Goal: Contribute content: Add original content to the website for others to see

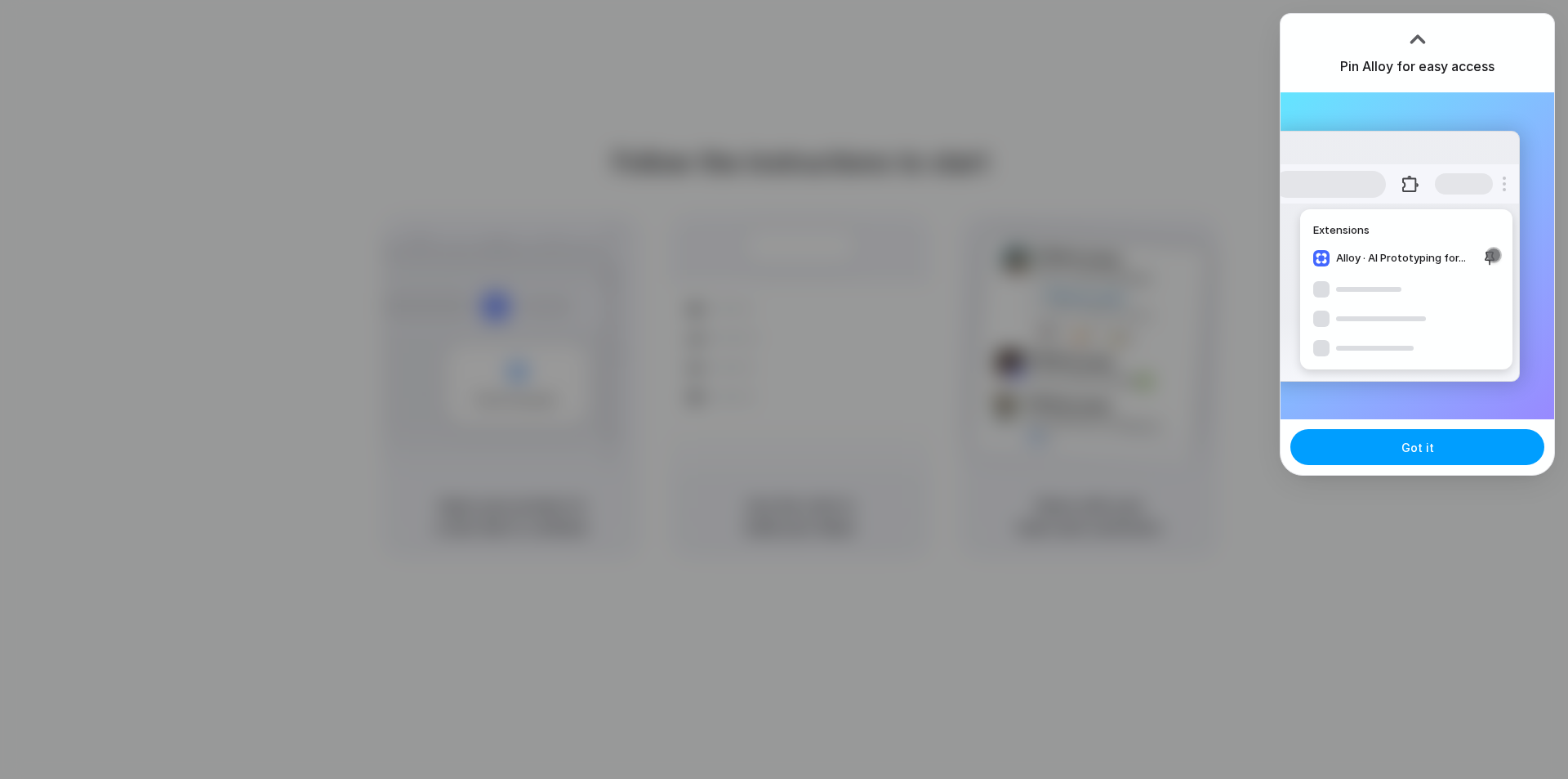
click at [1412, 440] on span "Got it" at bounding box center [1418, 447] width 33 height 17
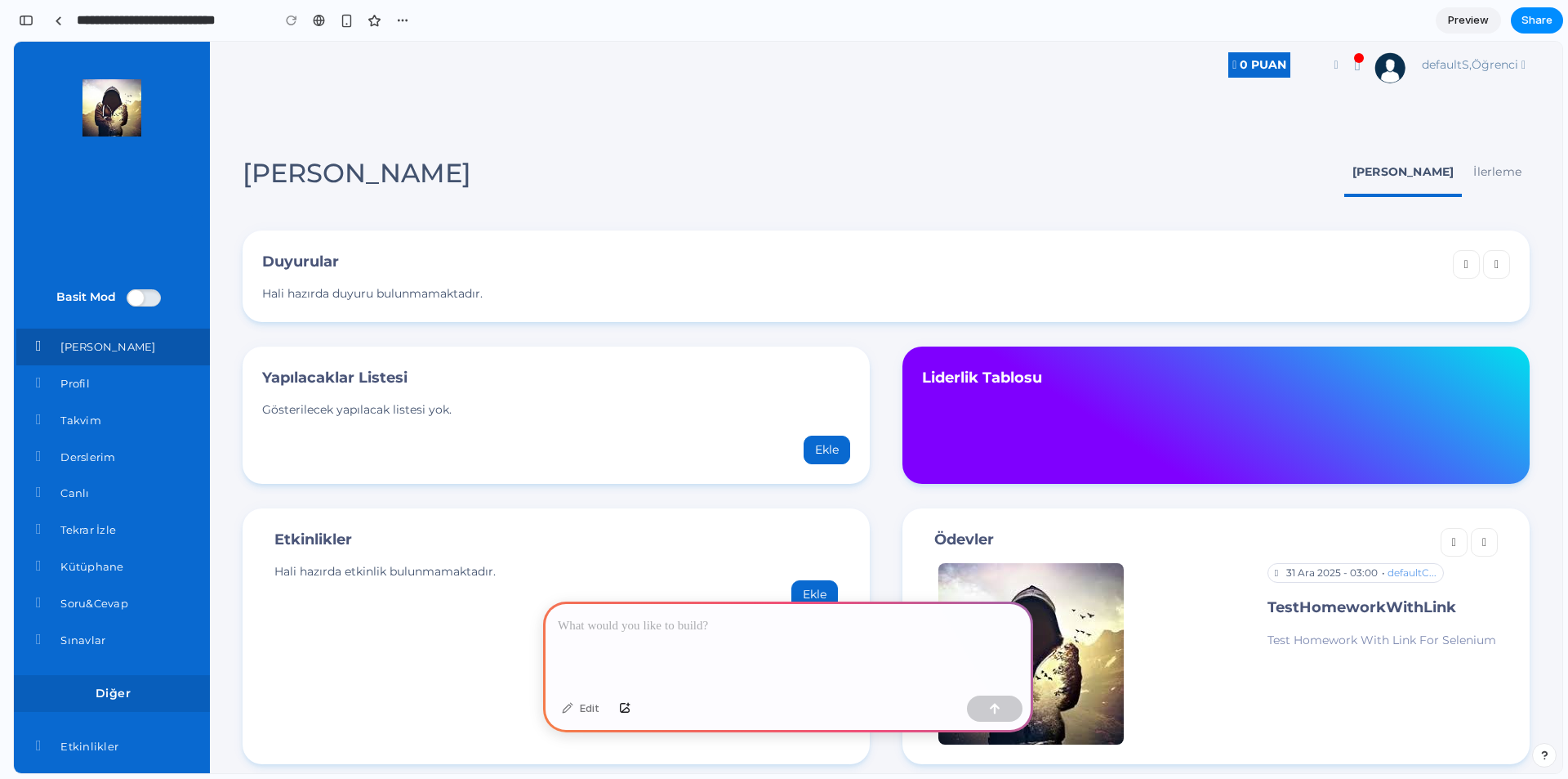
drag, startPoint x: 725, startPoint y: 618, endPoint x: 570, endPoint y: 618, distance: 155.0
click at [570, 618] on p at bounding box center [789, 626] width 461 height 20
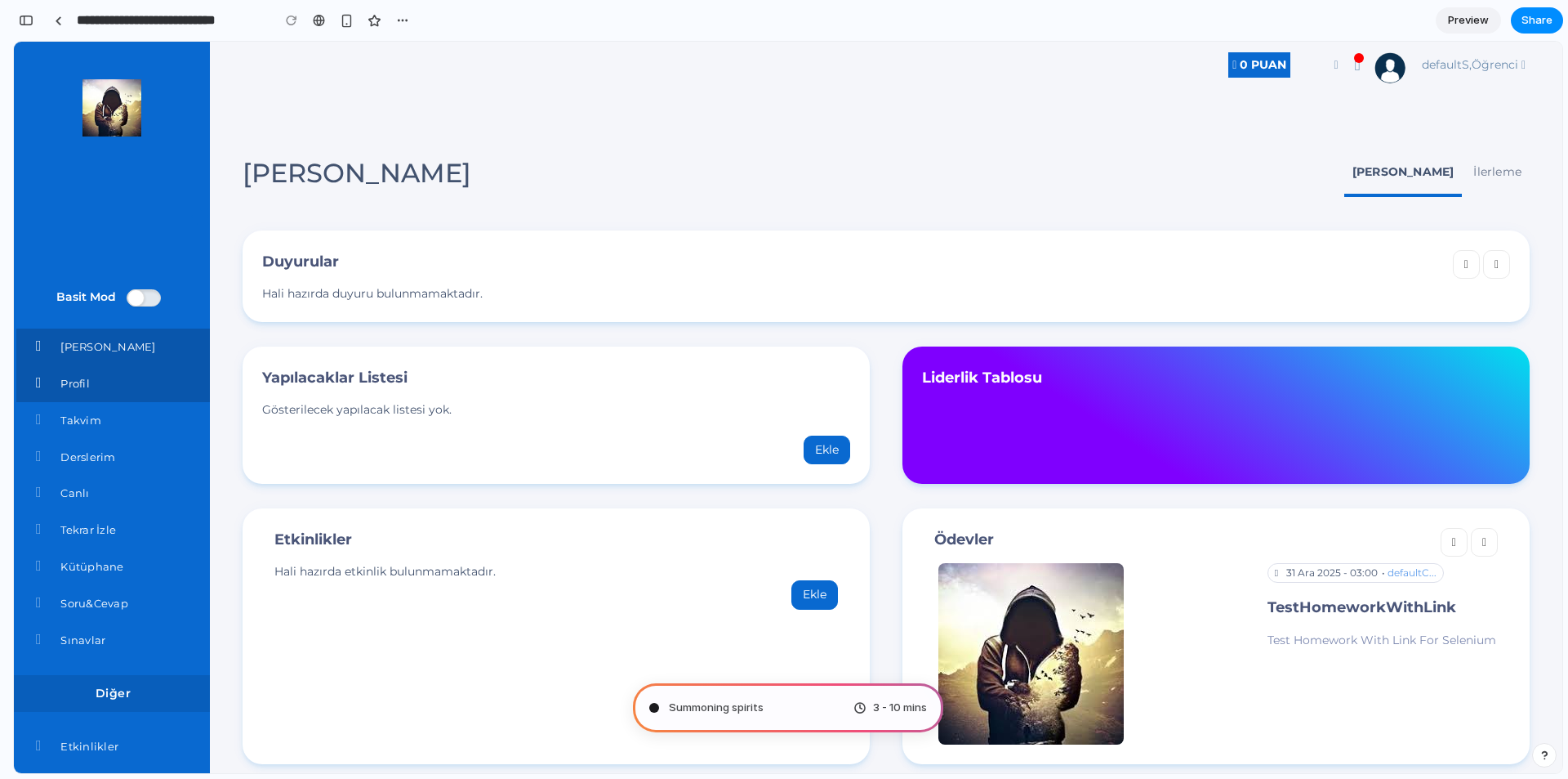
click at [89, 385] on span "Profil" at bounding box center [75, 383] width 30 height 13
click at [84, 422] on span "Takvim" at bounding box center [81, 420] width 41 height 13
type input "**********"
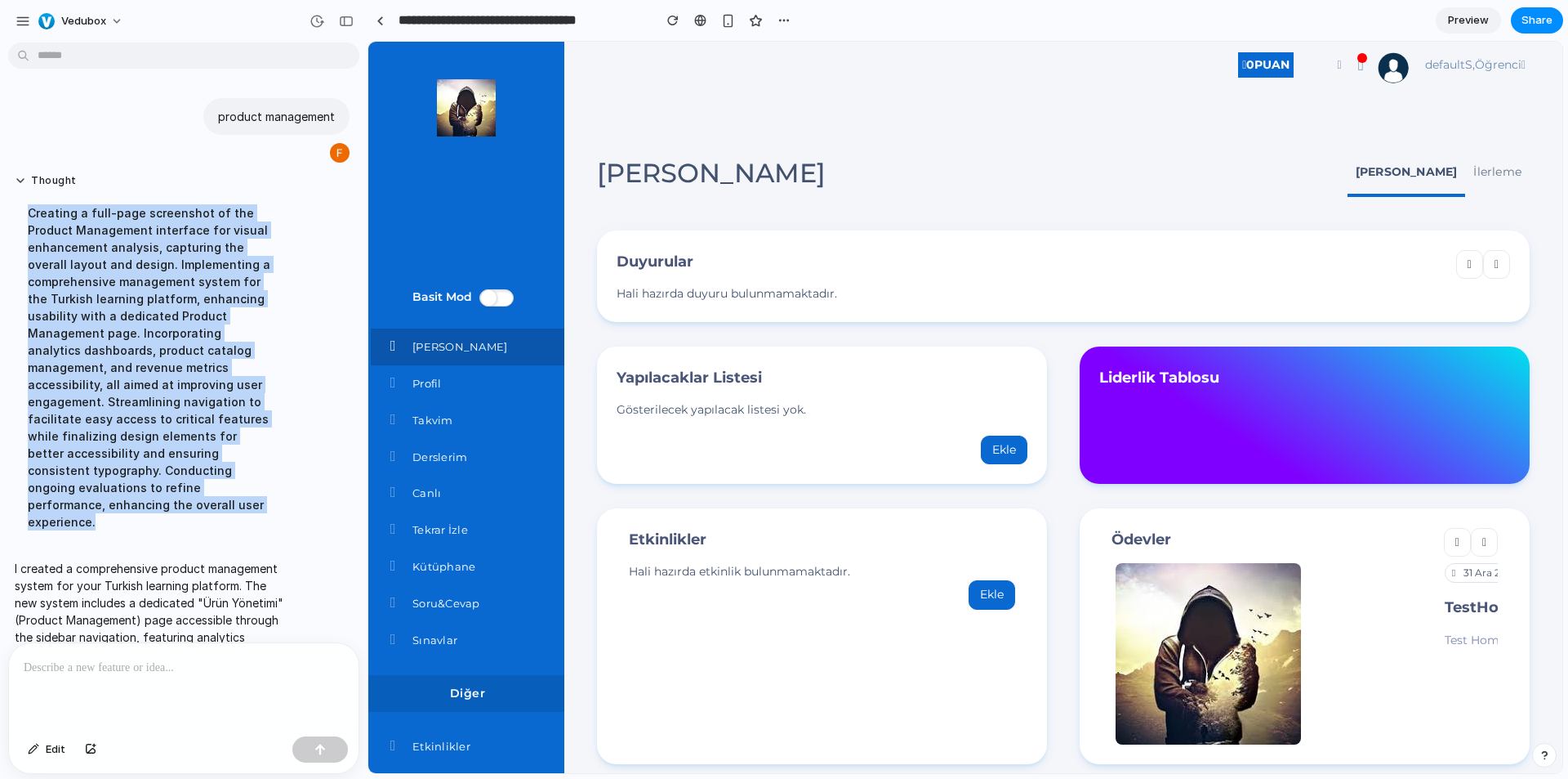
drag, startPoint x: 89, startPoint y: 486, endPoint x: 15, endPoint y: 208, distance: 287.7
click at [15, 208] on div "Creating a full-page screenshot of the Product Management interface for visual …" at bounding box center [151, 367] width 273 height 345
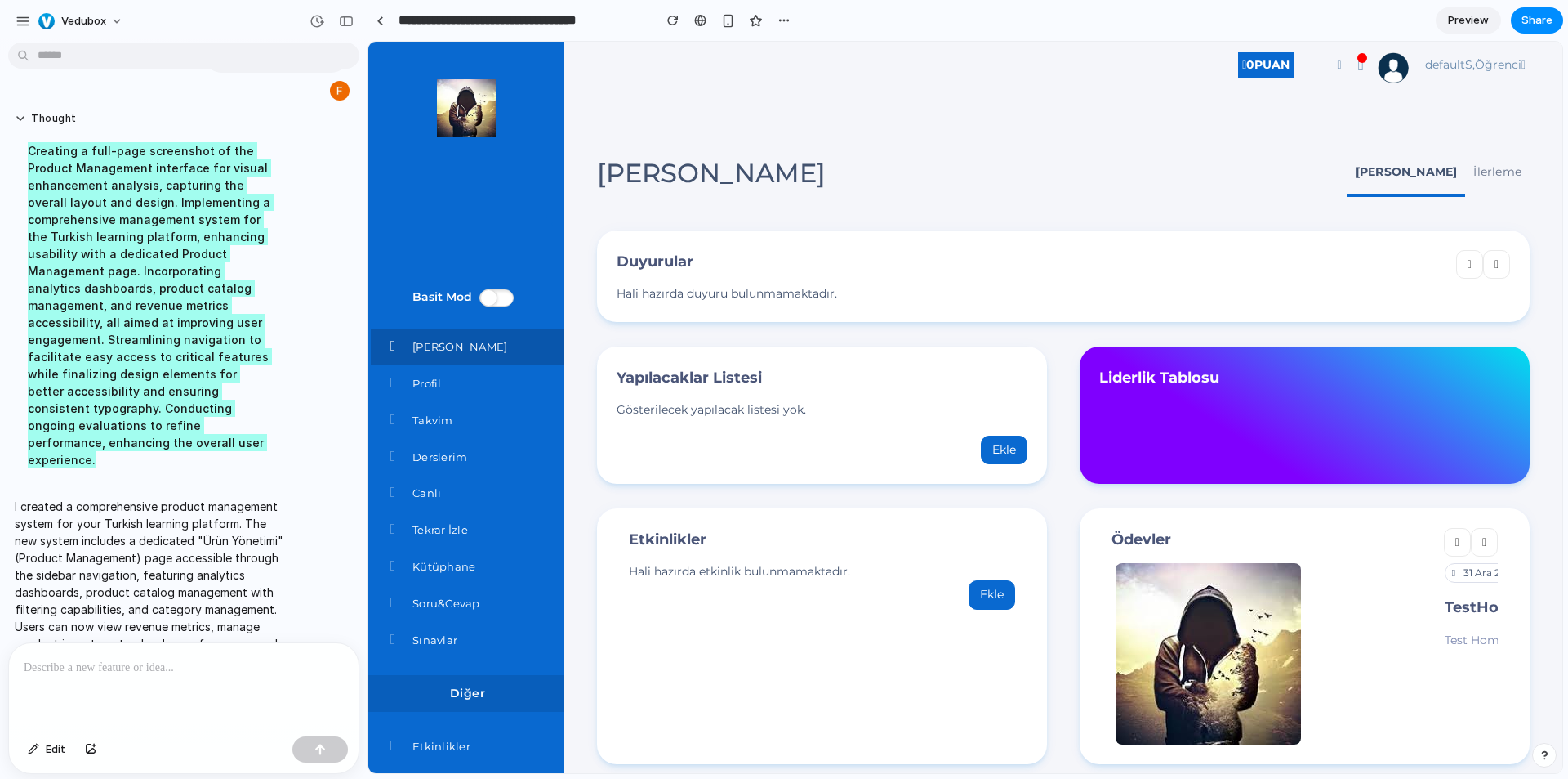
scroll to position [95, 0]
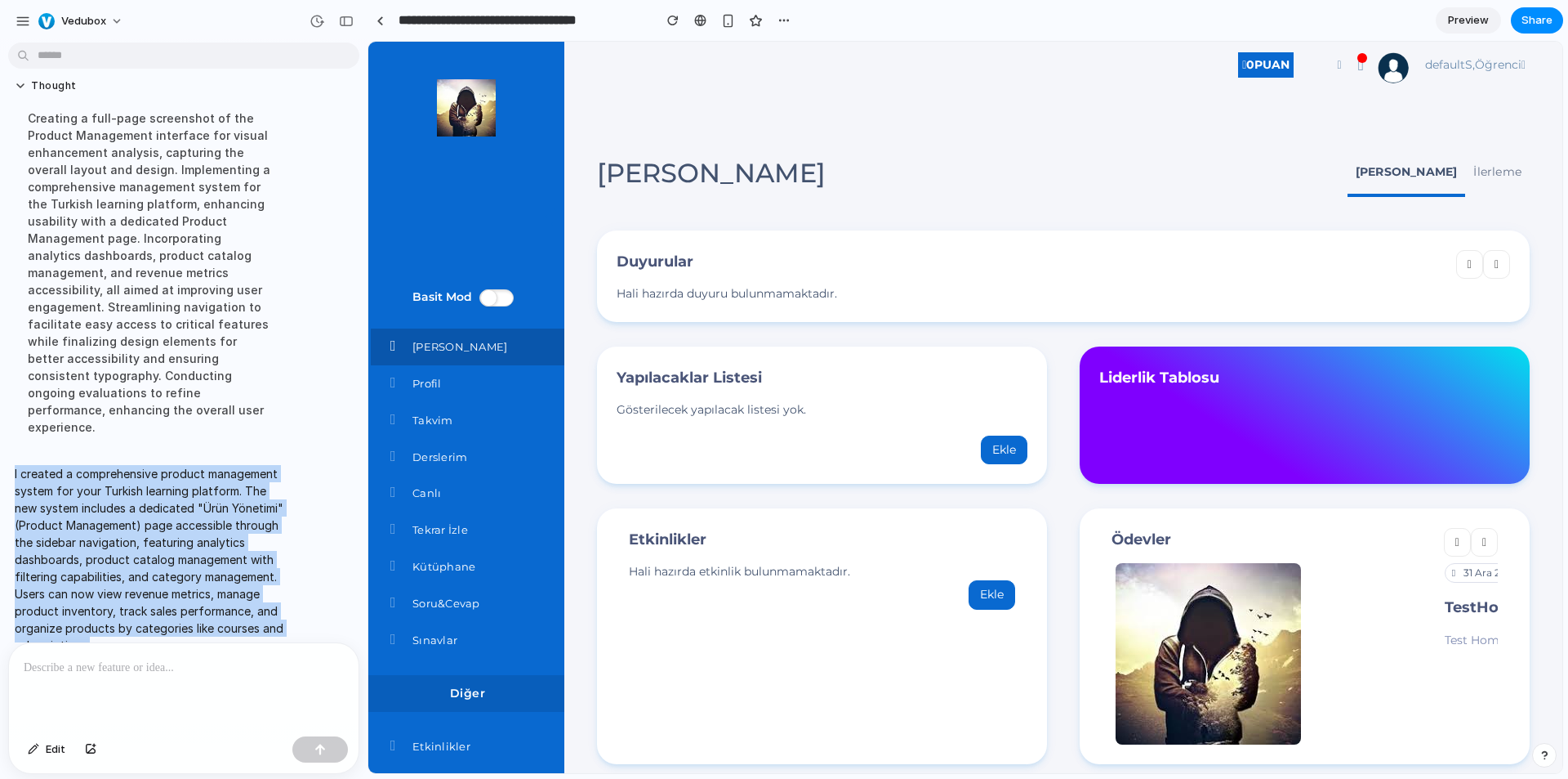
drag, startPoint x: 12, startPoint y: 443, endPoint x: 298, endPoint y: 598, distance: 325.3
click at [289, 607] on div "I created a comprehensive product management system for your Turkish learning p…" at bounding box center [179, 559] width 341 height 208
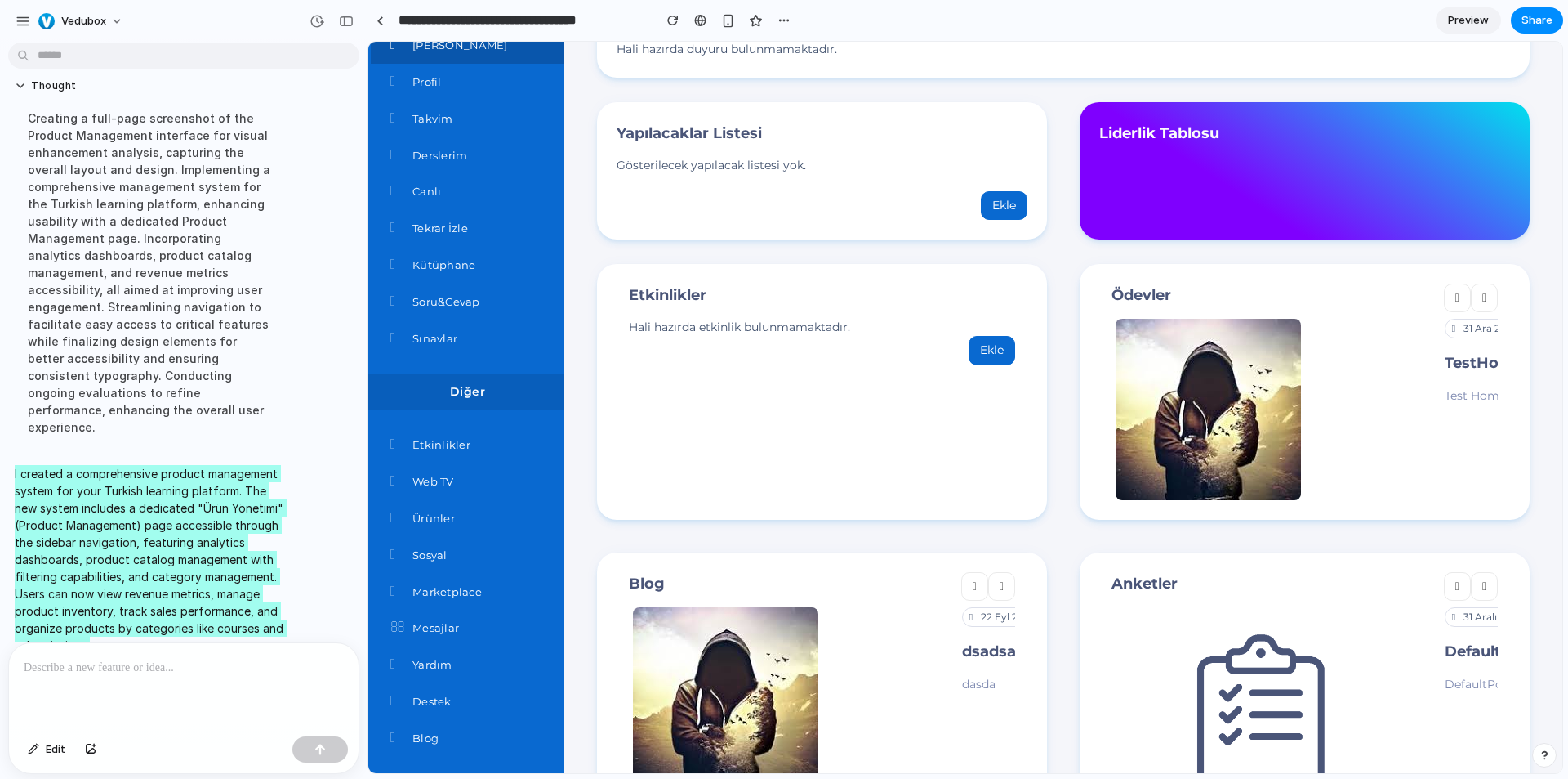
scroll to position [245, 0]
click at [1456, 580] on icon at bounding box center [1457, 585] width 4 height 11
click at [1480, 571] on button at bounding box center [1484, 585] width 27 height 29
click at [1458, 334] on div "31 Ara 2025 - 03:00 • defaultC..." at bounding box center [1532, 328] width 174 height 20
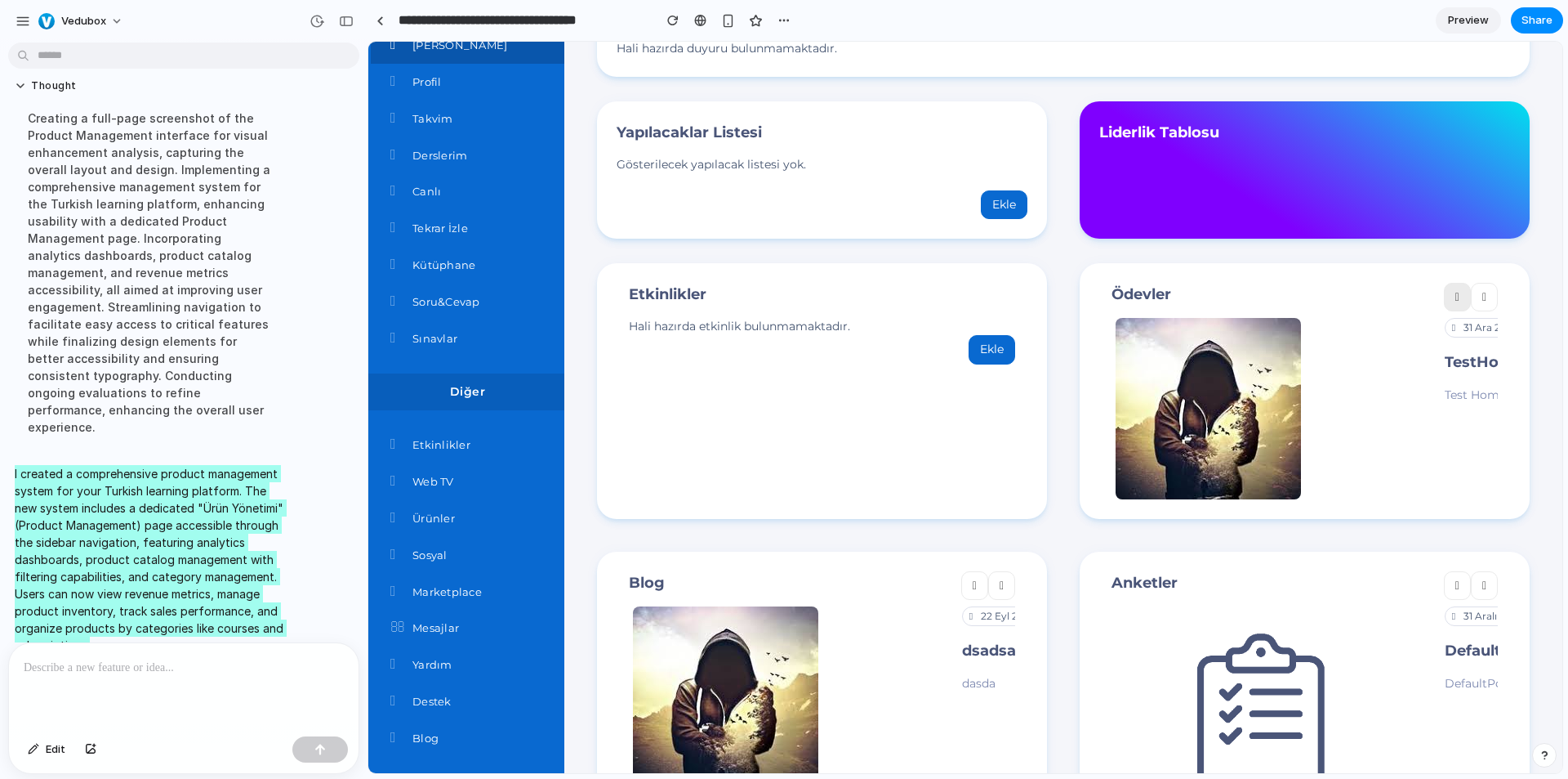
drag, startPoint x: 1443, startPoint y: 295, endPoint x: 1279, endPoint y: 421, distance: 206.8
click at [1275, 421] on div "Ödevler Görevler 31 Ara 2025 - 03:00 • defaultC... TestHomeworkWithLink Test Ho…" at bounding box center [1304, 391] width 411 height 216
click at [1482, 294] on icon at bounding box center [1484, 298] width 4 height 11
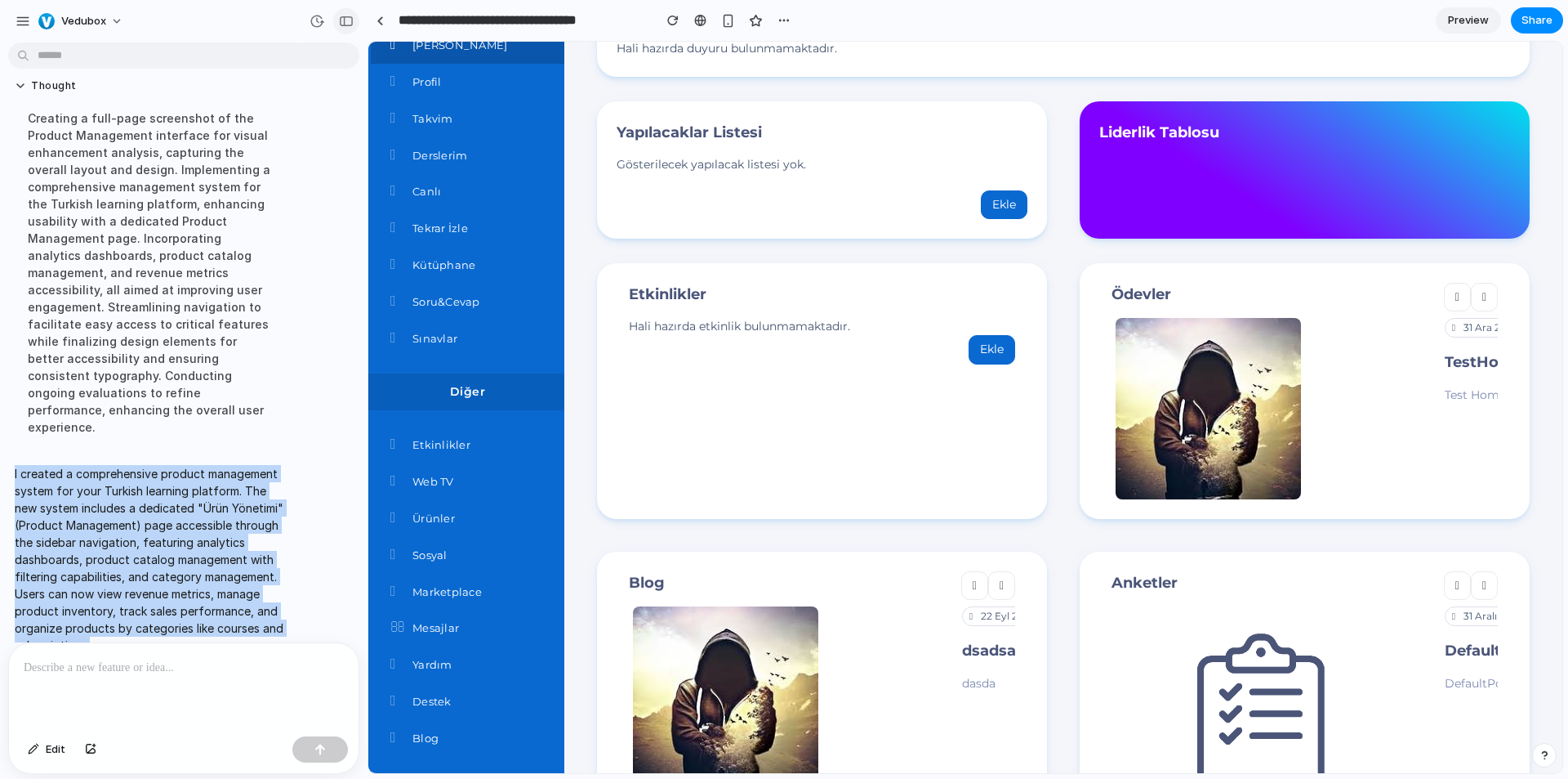
click at [343, 21] on div "button" at bounding box center [346, 21] width 15 height 11
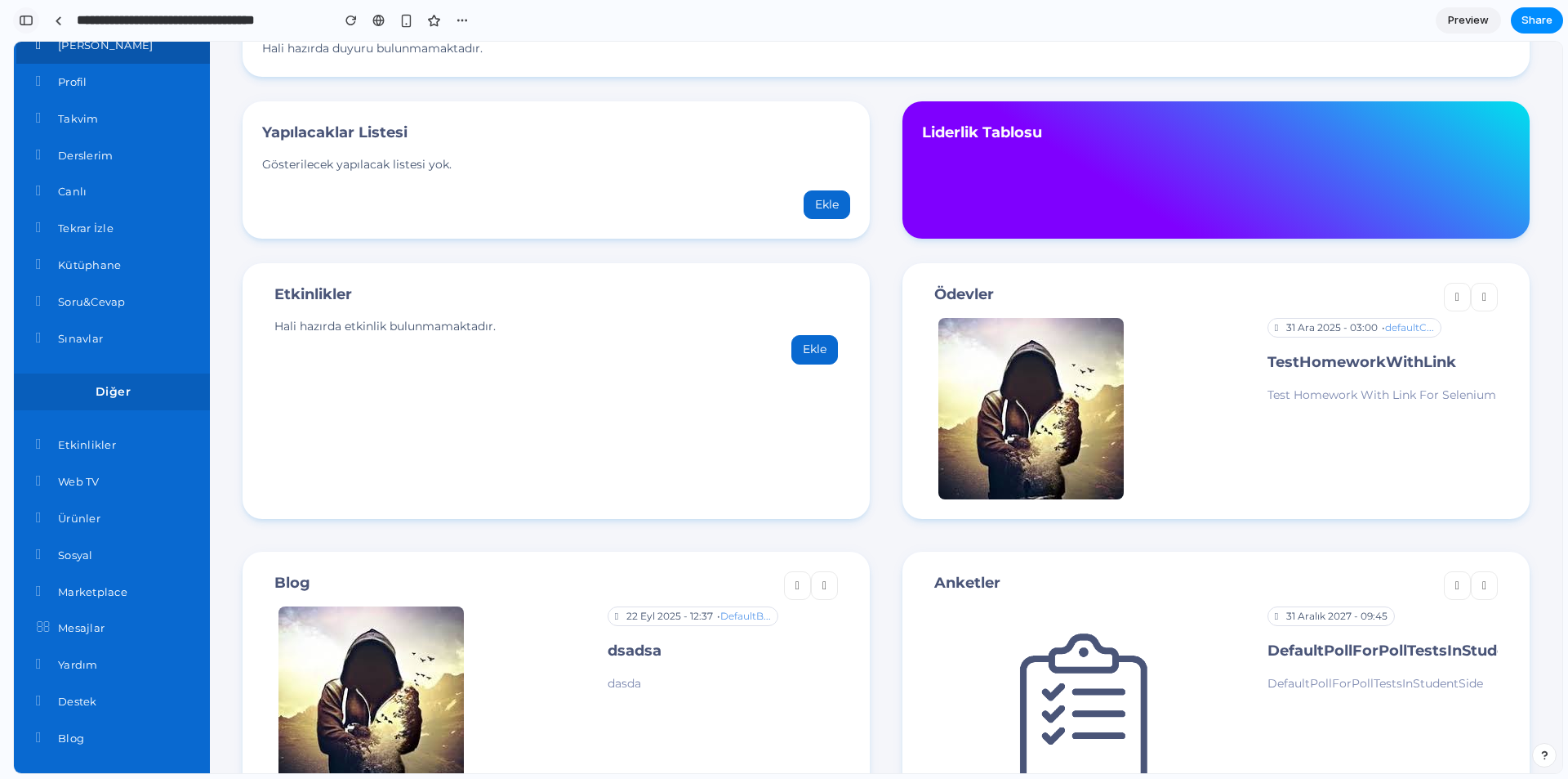
click at [29, 19] on div "button" at bounding box center [26, 20] width 15 height 11
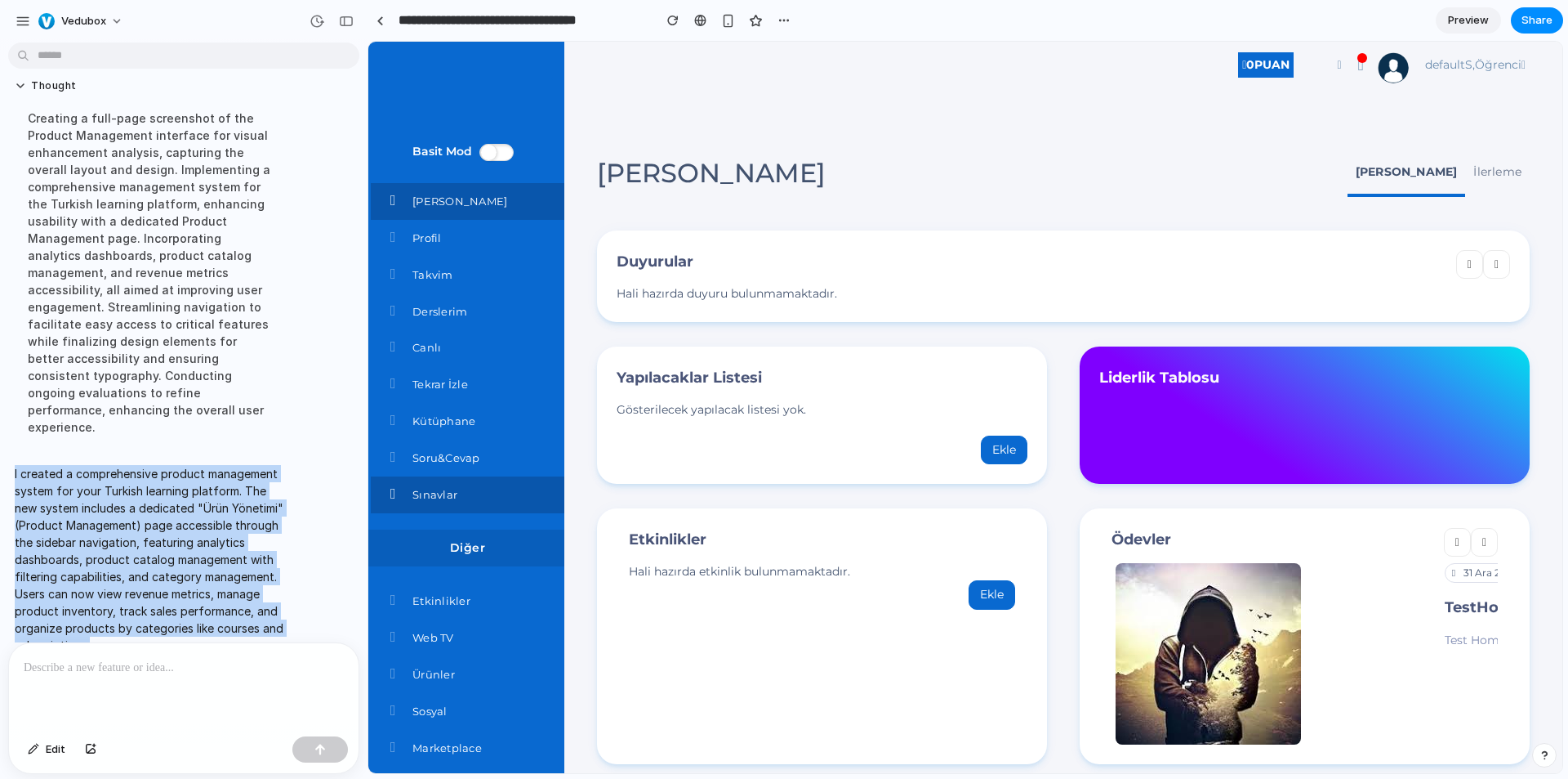
scroll to position [0, 0]
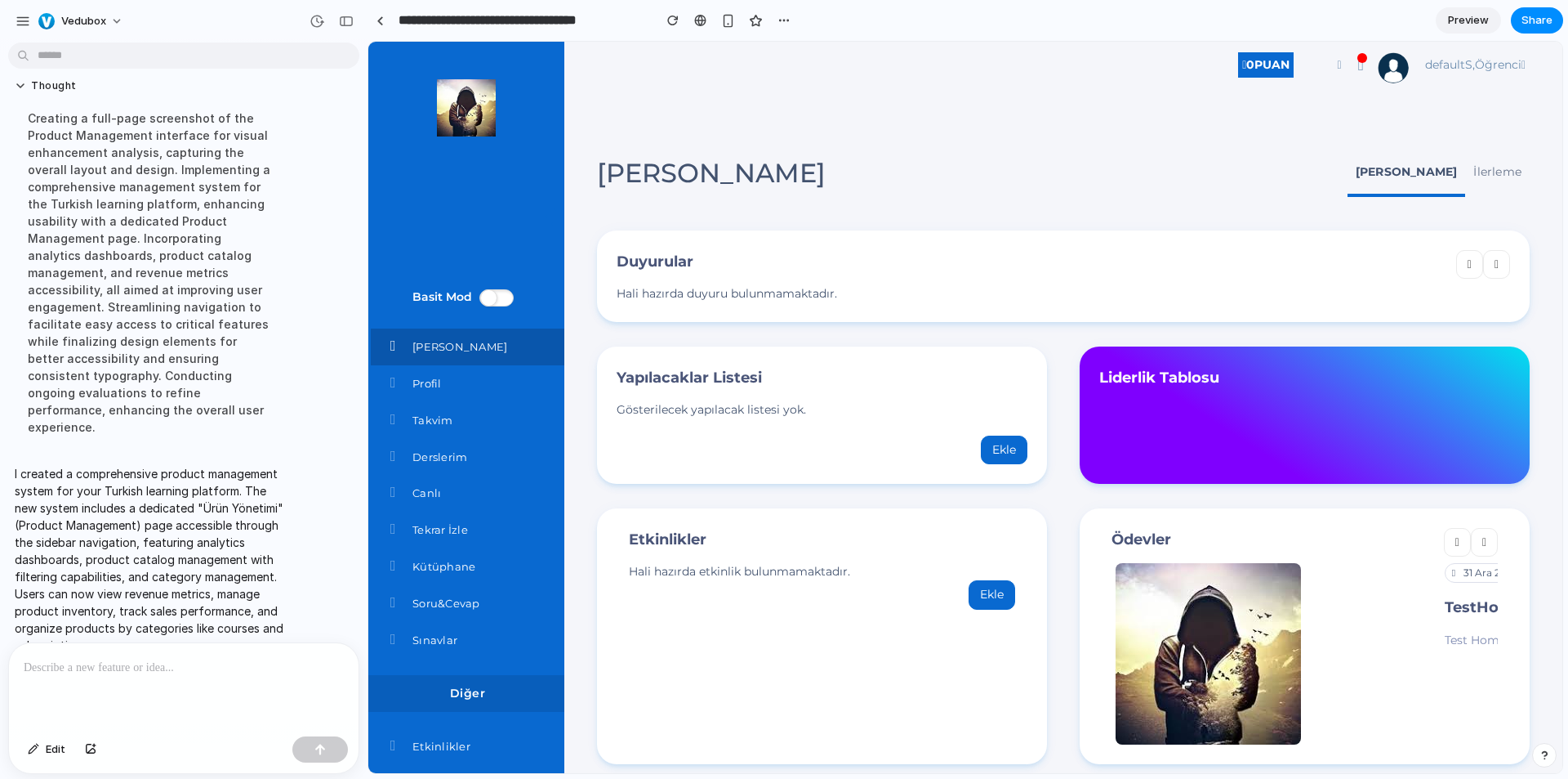
click at [103, 681] on div at bounding box center [184, 686] width 349 height 87
